Goal: Browse casually

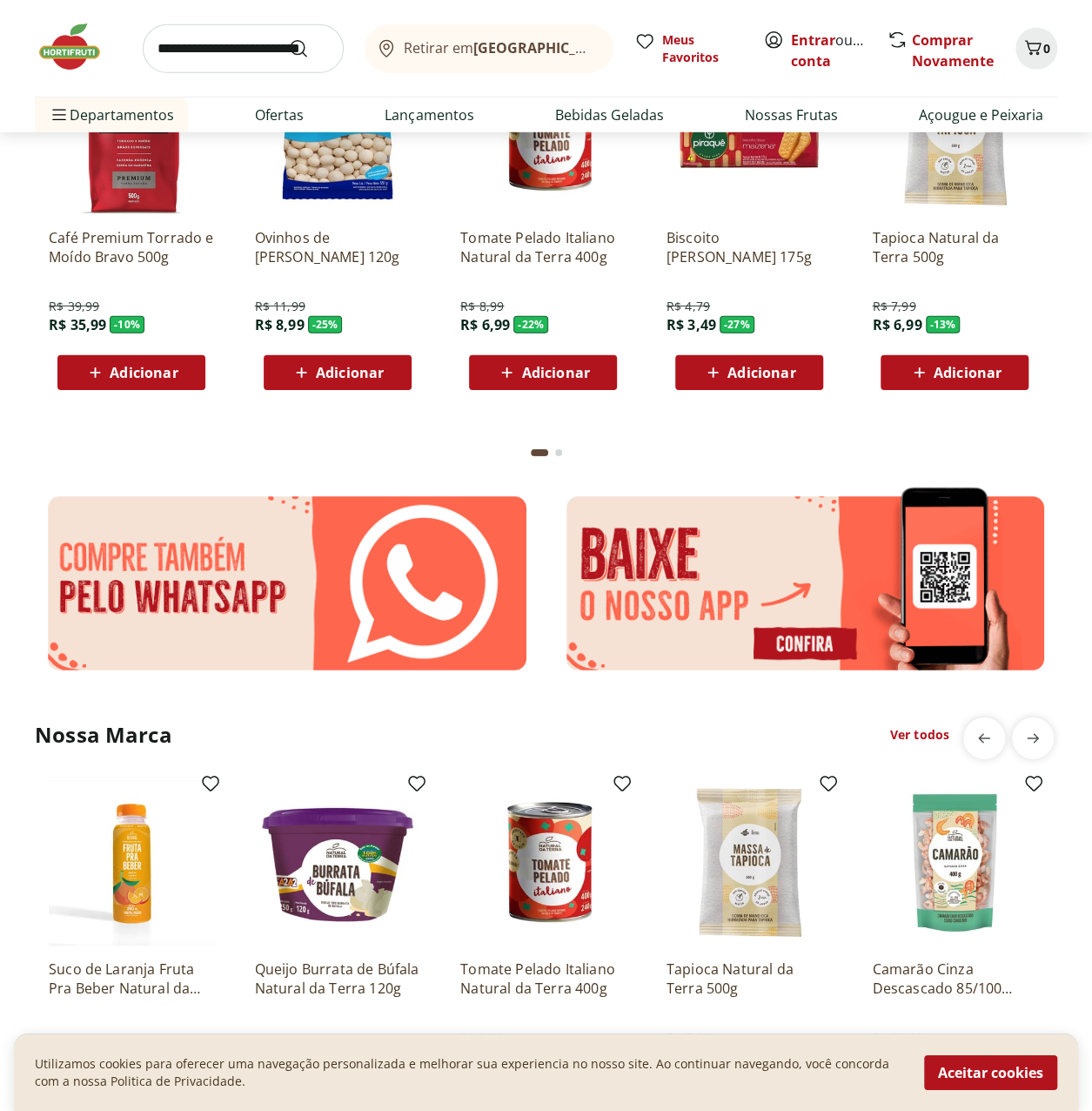
scroll to position [2786, 0]
